Goal: Task Accomplishment & Management: Use online tool/utility

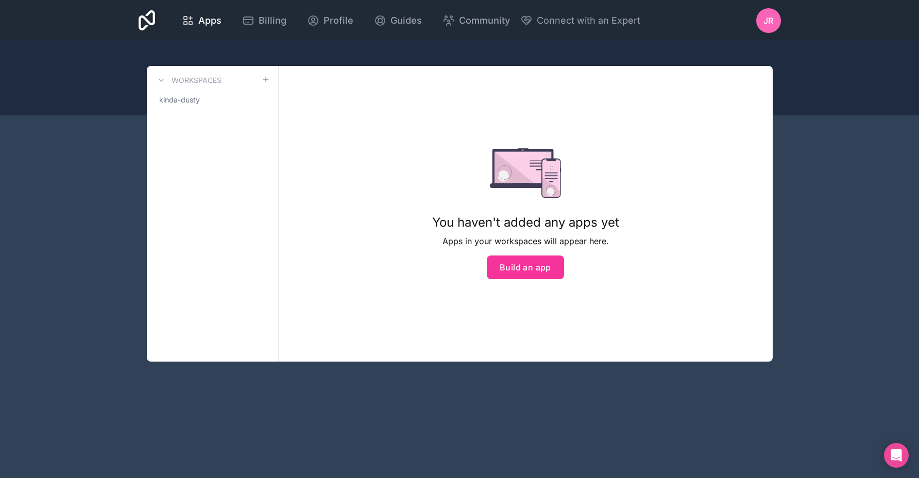
click at [515, 270] on button "Build an app" at bounding box center [525, 268] width 77 height 24
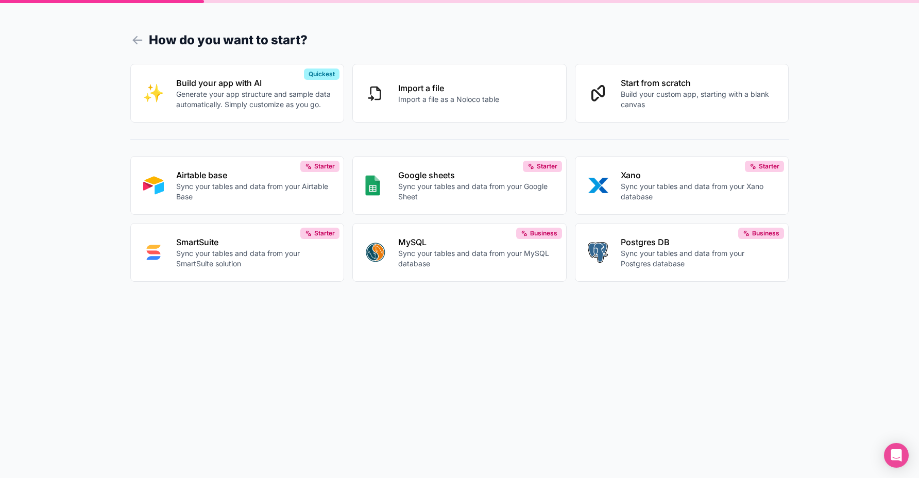
click at [236, 188] on p "Sync your tables and data from your Airtable Base" at bounding box center [254, 191] width 156 height 21
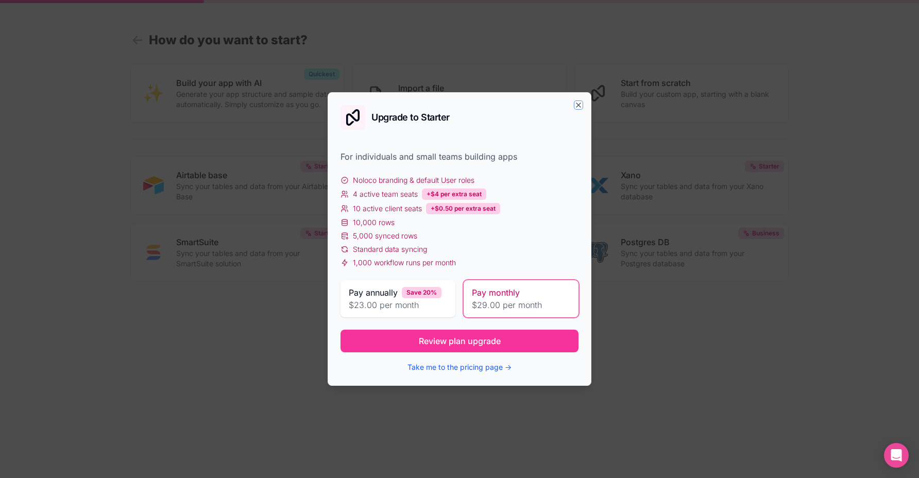
click at [580, 103] on icon "button" at bounding box center [579, 105] width 8 height 8
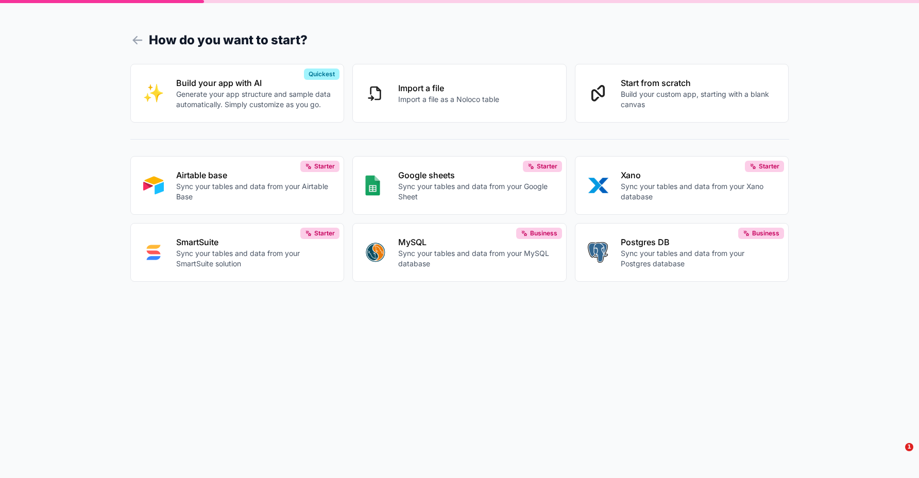
click at [141, 37] on icon at bounding box center [137, 40] width 14 height 14
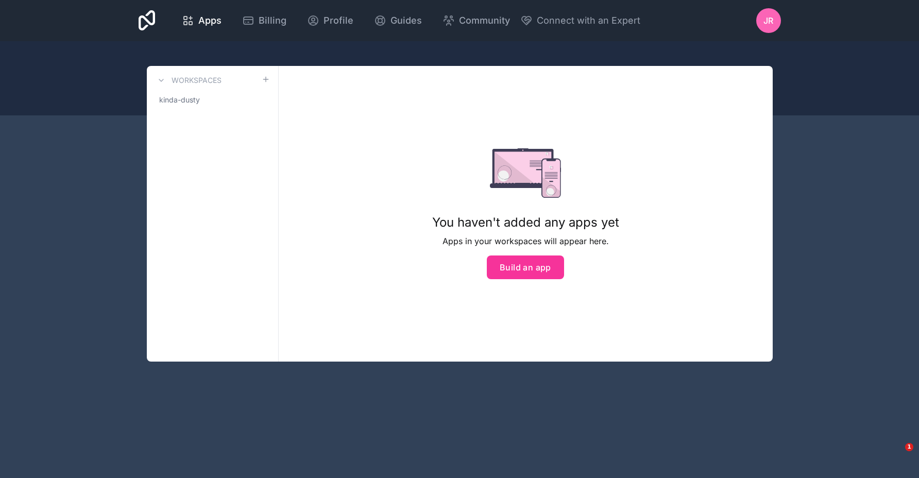
click at [213, 103] on link "kinda-dusty" at bounding box center [212, 100] width 115 height 19
click at [525, 261] on button "Build an app" at bounding box center [525, 268] width 77 height 24
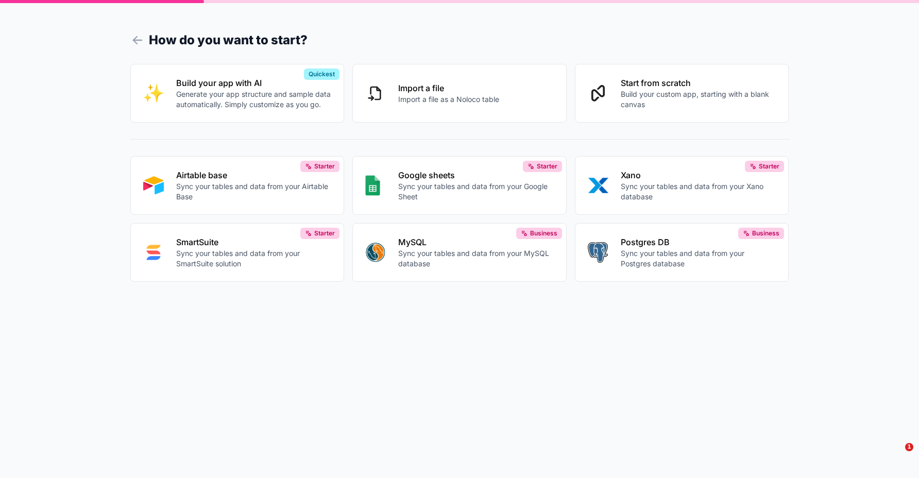
click at [269, 186] on p "Sync your tables and data from your Airtable Base" at bounding box center [254, 191] width 156 height 21
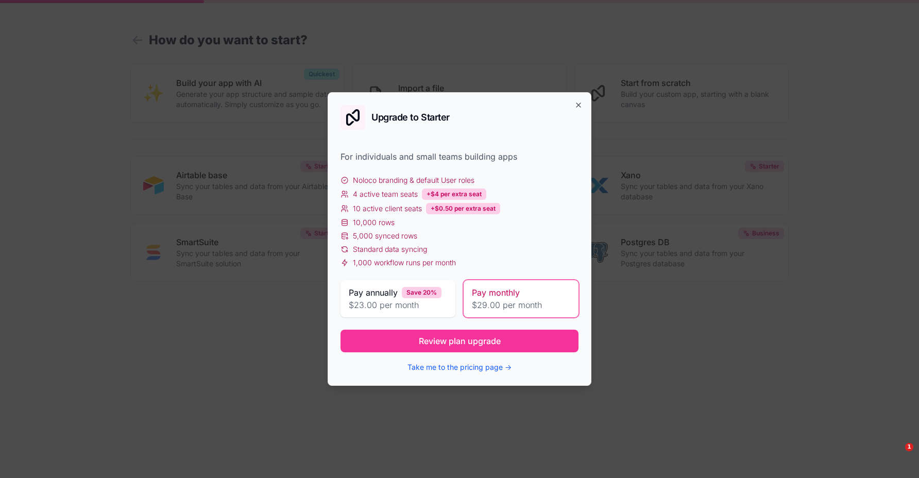
click at [501, 342] on button "Review plan upgrade" at bounding box center [460, 341] width 238 height 23
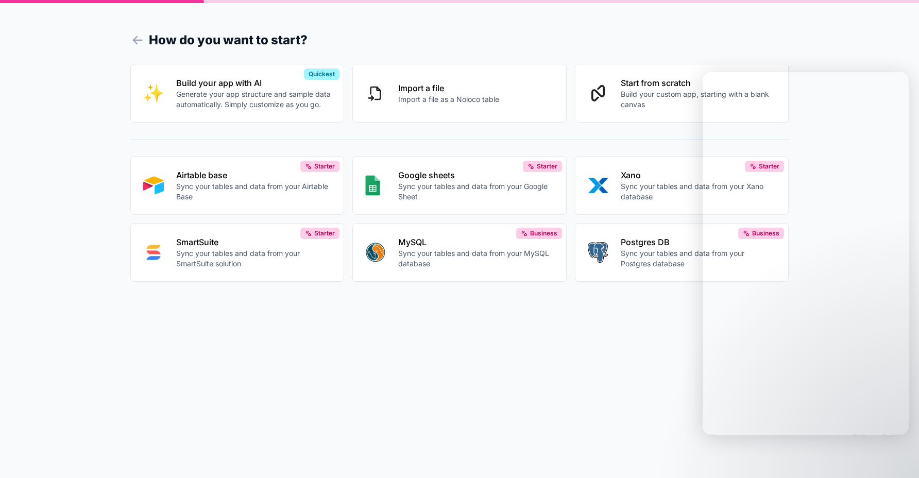
click at [133, 38] on icon at bounding box center [137, 40] width 14 height 14
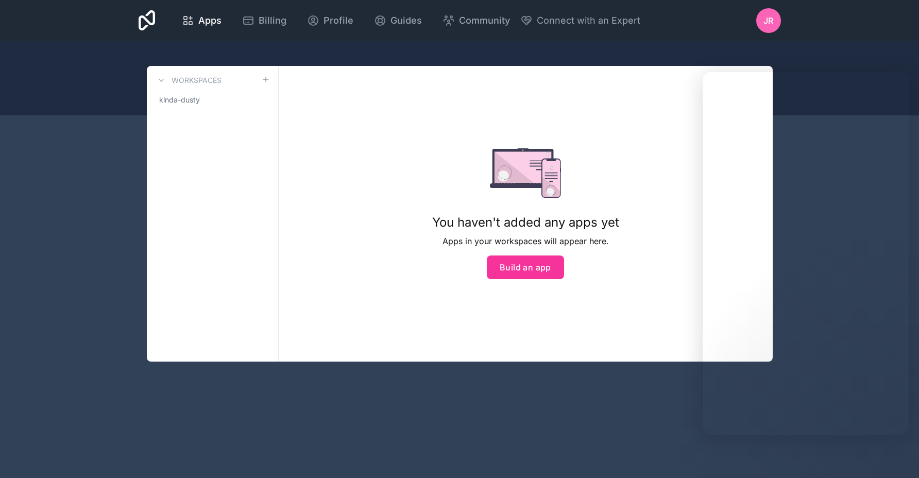
click at [767, 25] on span "JR" at bounding box center [769, 20] width 10 height 12
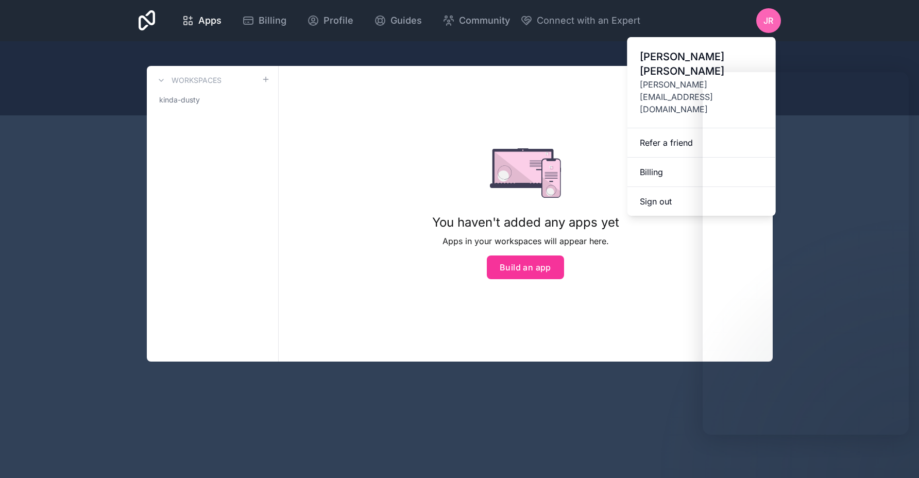
click at [660, 187] on button "Sign out" at bounding box center [702, 201] width 148 height 29
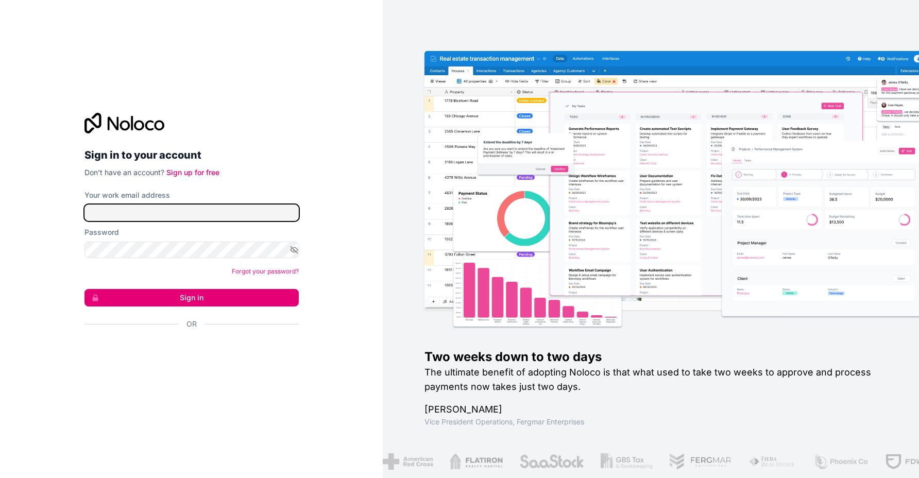
type input "**********"
click at [230, 297] on button "Sign in" at bounding box center [192, 298] width 214 height 18
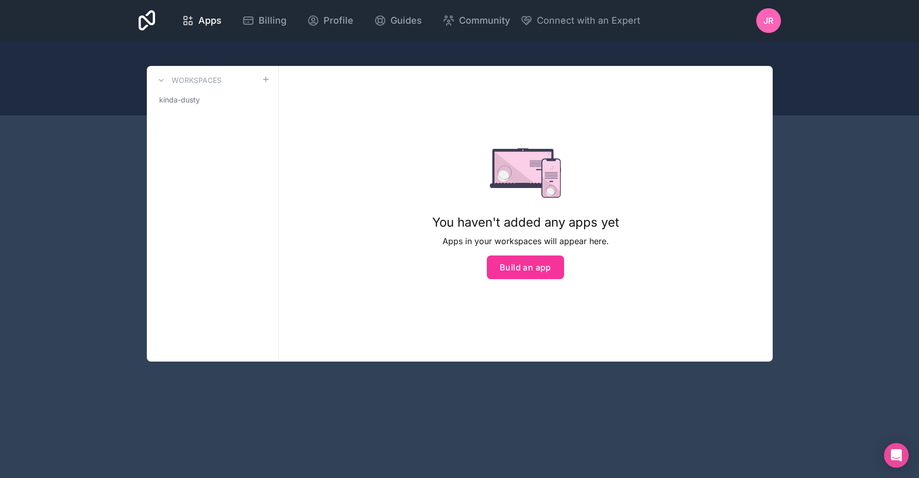
click at [542, 271] on button "Build an app" at bounding box center [525, 268] width 77 height 24
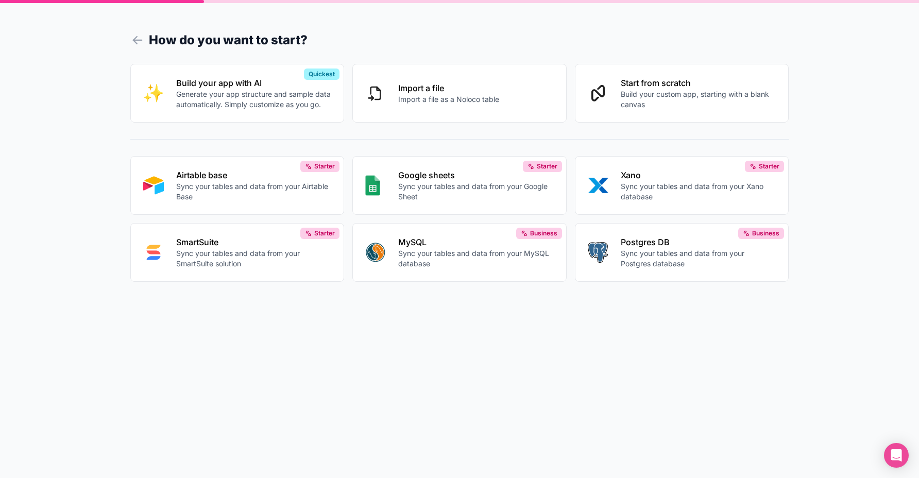
click at [264, 204] on button "Airtable base Sync your tables and data from your Airtable Base Starter" at bounding box center [237, 185] width 214 height 59
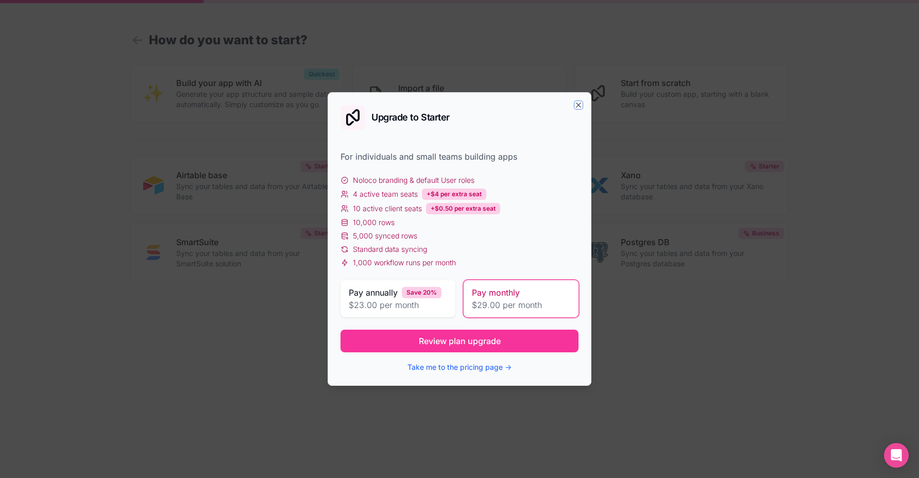
click at [575, 107] on icon "button" at bounding box center [579, 105] width 8 height 8
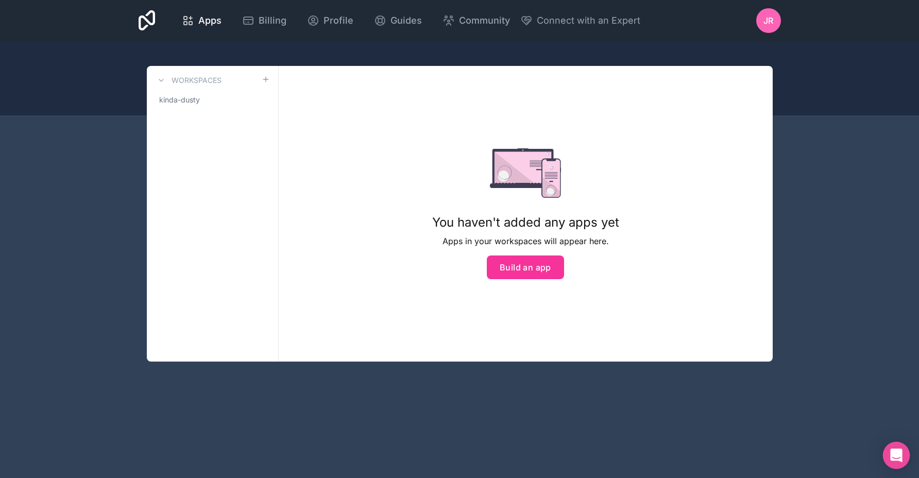
click at [898, 460] on icon "Open Intercom Messenger" at bounding box center [896, 455] width 13 height 13
click at [522, 280] on div "You haven't added any apps yet Apps in your workspaces will appear here. Build …" at bounding box center [526, 213] width 220 height 263
click at [527, 274] on button "Build an app" at bounding box center [525, 268] width 77 height 24
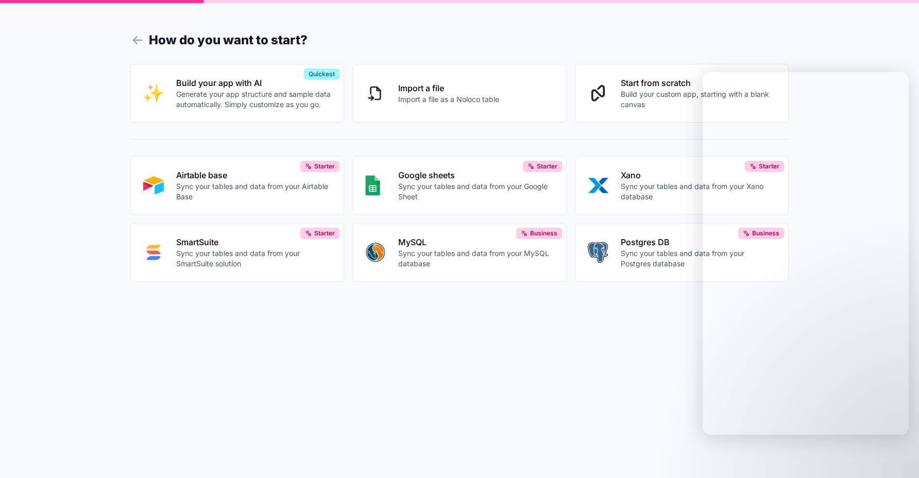
click at [238, 198] on p "Sync your tables and data from your Airtable Base" at bounding box center [254, 191] width 156 height 21
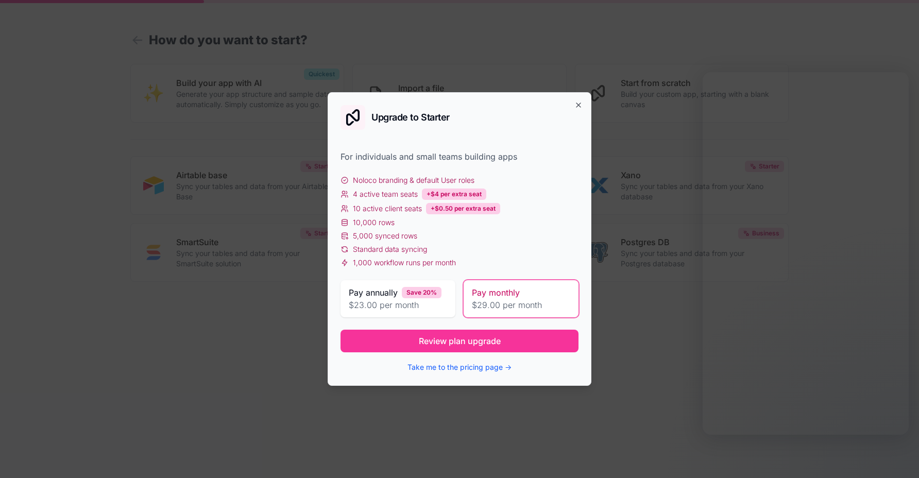
click at [570, 103] on div "Upgrade to Starter For individuals and small teams building apps Noloco brandin…" at bounding box center [460, 239] width 264 height 294
click at [577, 106] on icon "button" at bounding box center [579, 105] width 8 height 8
